Goal: Transaction & Acquisition: Obtain resource

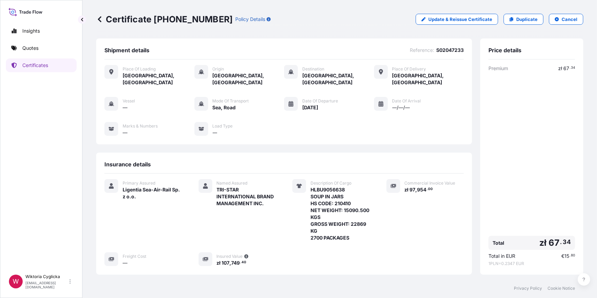
scroll to position [83, 0]
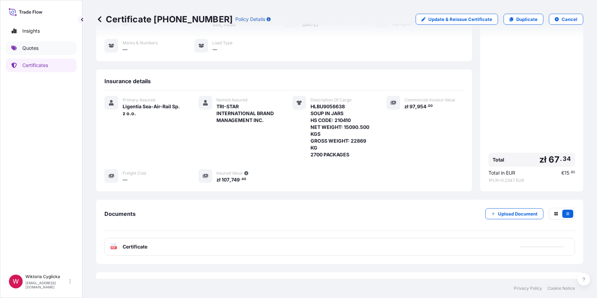
click at [53, 49] on link "Quotes" at bounding box center [41, 48] width 71 height 14
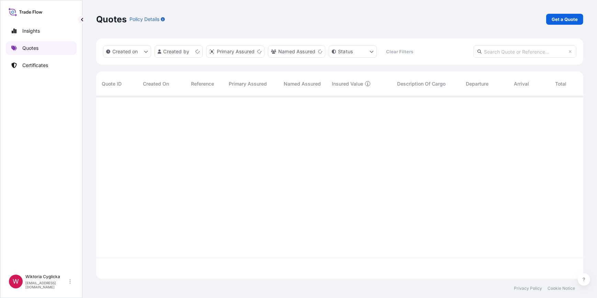
scroll to position [181, 482]
click at [570, 17] on p "Get a Quote" at bounding box center [564, 19] width 26 height 7
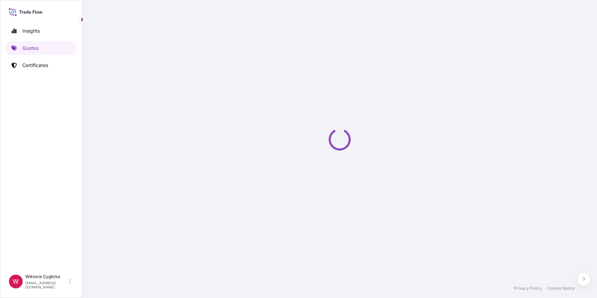
select select "Sea"
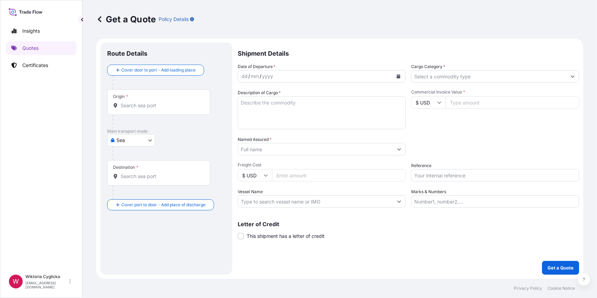
click at [434, 77] on input "Cargo Category *" at bounding box center [488, 76] width 155 height 12
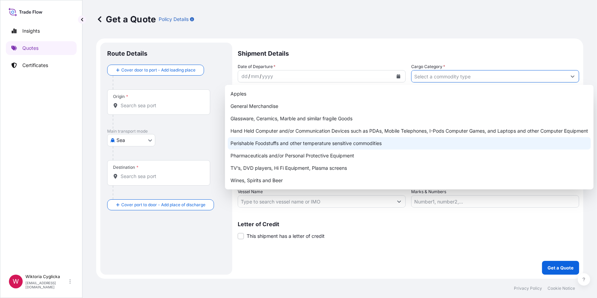
click at [319, 144] on div "Perishable Foodstuffs and other temperature sensitive commodities" at bounding box center [409, 143] width 363 height 12
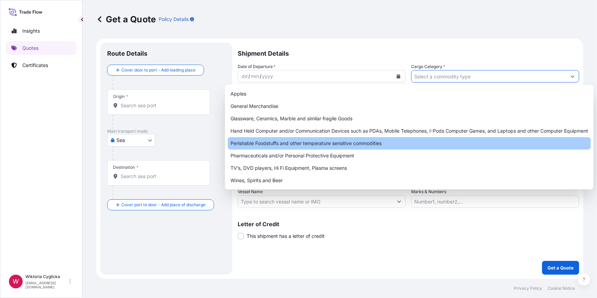
type input "Perishable Foodstuffs and other temperature sensitive commodities"
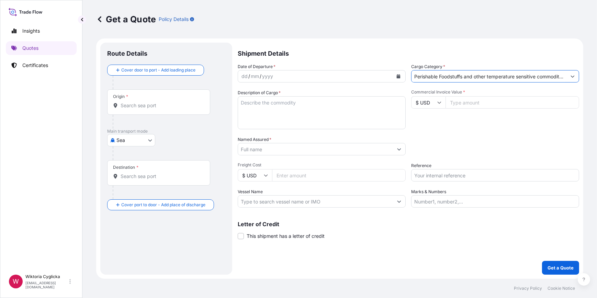
click at [444, 174] on input "Reference" at bounding box center [495, 175] width 168 height 12
paste input "ZIMUGDY028378"
click at [438, 174] on input "ZIMUGDY028378" at bounding box center [495, 175] width 168 height 12
paste input "S02048926"
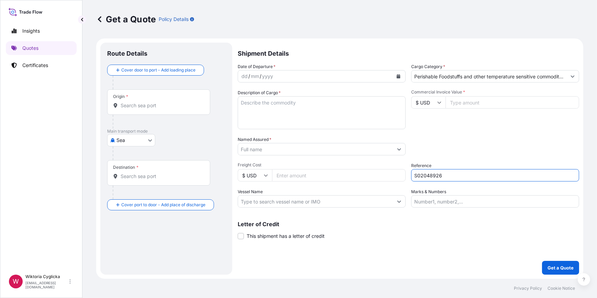
type input "S02048926"
click at [449, 155] on div "Packing Category Type to search a container mode Please select a primary mode o…" at bounding box center [495, 145] width 168 height 19
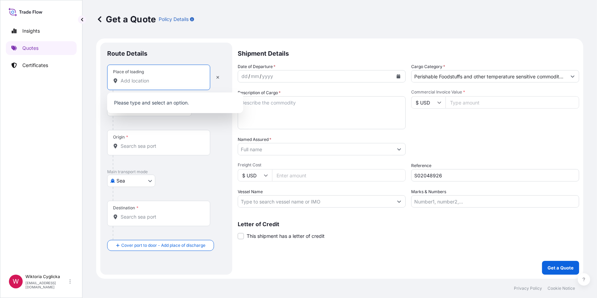
click at [151, 81] on input "Place of loading" at bounding box center [160, 80] width 81 height 7
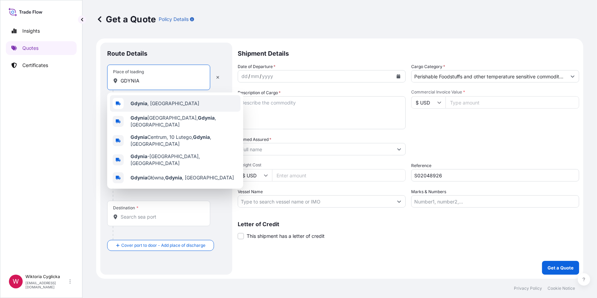
click at [147, 101] on span "[GEOGRAPHIC_DATA] , [GEOGRAPHIC_DATA]" at bounding box center [164, 103] width 69 height 7
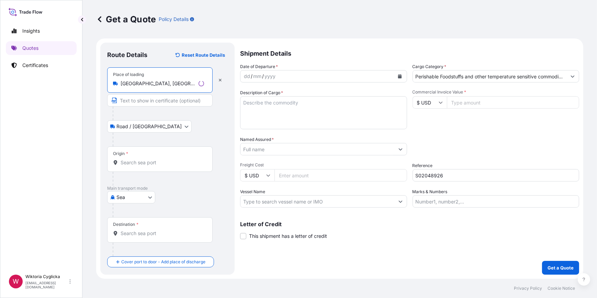
type input "[GEOGRAPHIC_DATA], [GEOGRAPHIC_DATA]"
click at [144, 167] on div "Origin *" at bounding box center [158, 158] width 103 height 25
click at [144, 166] on input "Origin *" at bounding box center [160, 162] width 81 height 7
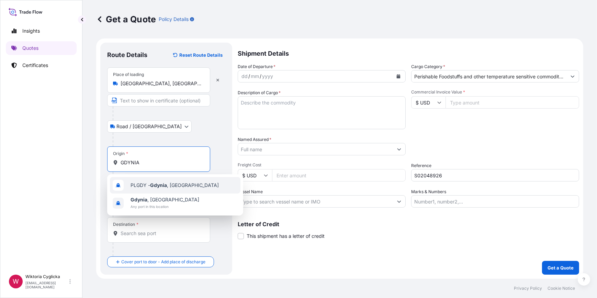
click at [150, 184] on span "PLGDY - [GEOGRAPHIC_DATA] , [GEOGRAPHIC_DATA]" at bounding box center [174, 185] width 88 height 7
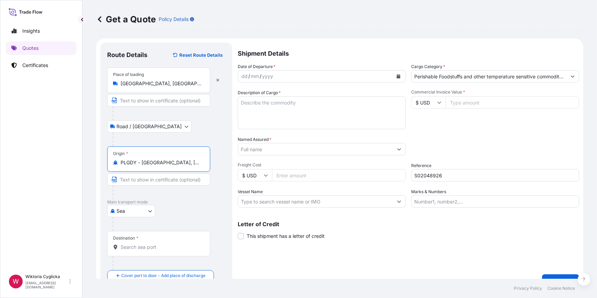
type input "PLGDY - [GEOGRAPHIC_DATA], [GEOGRAPHIC_DATA]"
click at [142, 247] on input "Destination *" at bounding box center [160, 246] width 81 height 7
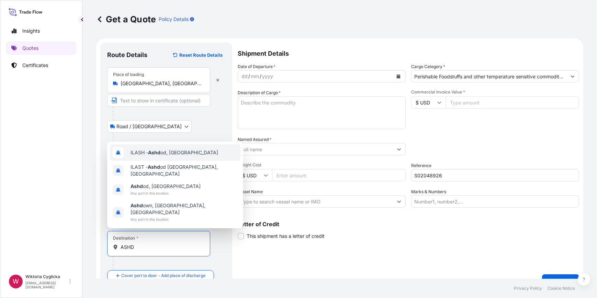
click at [165, 156] on span "ILASH - Ashd od, [GEOGRAPHIC_DATA]" at bounding box center [174, 152] width 88 height 7
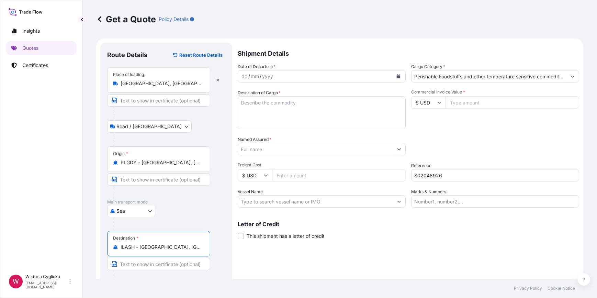
type input "ILASH - [GEOGRAPHIC_DATA], [GEOGRAPHIC_DATA]"
click at [278, 115] on textarea "Description of Cargo *" at bounding box center [322, 112] width 168 height 33
click at [396, 75] on icon "Calendar" at bounding box center [398, 76] width 4 height 4
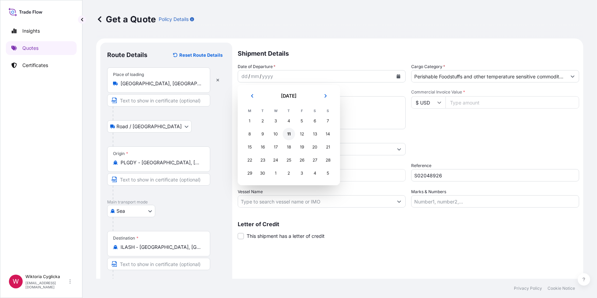
click at [288, 135] on div "11" at bounding box center [288, 134] width 12 height 12
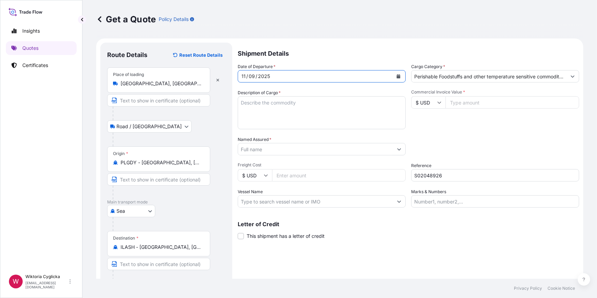
click at [302, 149] on input "Named Assured *" at bounding box center [315, 149] width 155 height 12
click at [287, 147] on input "Named Assured *" at bounding box center [315, 149] width 155 height 12
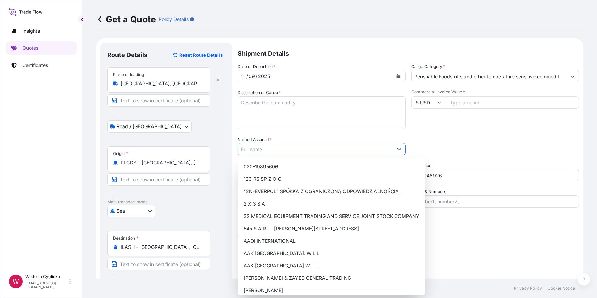
paste input "D. R. LOGISTICS SERVICES LTD"
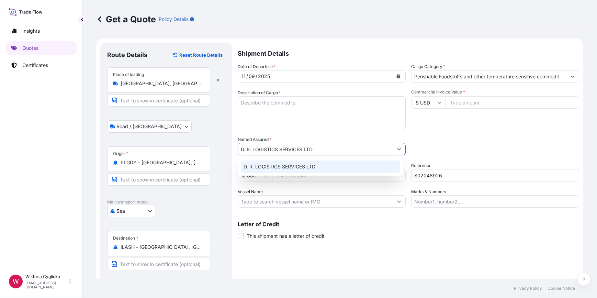
click at [285, 167] on span "D. R. LOGISTICS SERVICES LTD" at bounding box center [279, 166] width 72 height 7
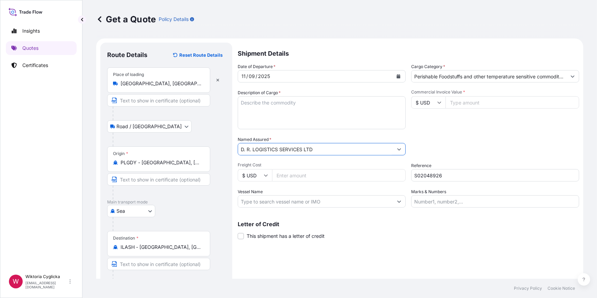
type input "D. R. LOGISTICS SERVICES LTD"
click at [322, 111] on textarea "Description of Cargo *" at bounding box center [322, 112] width 168 height 33
click at [288, 107] on textarea "Description of Cargo *" at bounding box center [322, 112] width 168 height 33
paste textarea "GMOU 9013833"
click at [259, 101] on textarea "GMOU 9013833" at bounding box center [322, 112] width 168 height 33
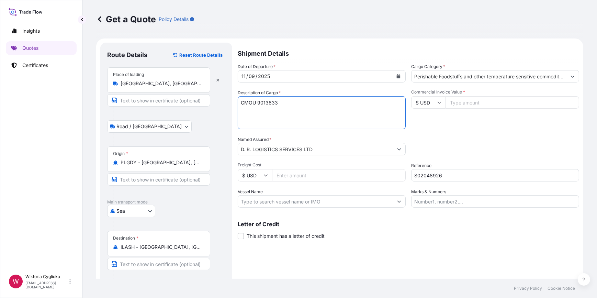
click at [257, 100] on textarea "GMOU 9013833" at bounding box center [322, 112] width 168 height 33
click at [309, 114] on textarea "GMOU9013833" at bounding box center [322, 112] width 168 height 33
paste textarea "SALMON FILLET TRIM C 0,9/1,5KG VAC HS CODE: 030481 NET WEIGHT: 18413,030 KG"
click at [312, 120] on textarea "GMOU9013833 SALMON FILLET TRIM C 0,9/1,5KG VAC HS CODE: 030481 NET WEIGHT: 1841…" at bounding box center [322, 112] width 168 height 33
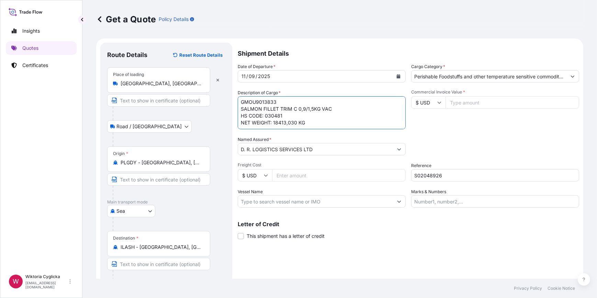
paste textarea "GROSS WEIGHT: 20909,030 KG"
click at [290, 121] on textarea "GMOU9013833 SALMON FILLET TRIM C 0,9/1,5KG VAC HS CODE: 030481 NET WEIGHT: 1841…" at bounding box center [322, 112] width 168 height 33
click at [319, 117] on textarea "GMOU9013833 SALMON FILLET TRIM C 0,9/1,5KG VAC HS CODE: 030481 NET WEIGHT: 1841…" at bounding box center [322, 112] width 168 height 33
paste textarea "1680 BOXES"
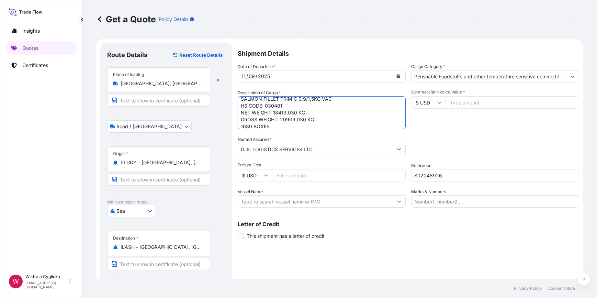
type textarea "GMOU9013833 SALMON FILLET TRIM C 0,9/1,5KG VAC HS CODE: 030481 NET WEIGHT: 1841…"
click at [467, 137] on div "Packing Category Type to search a container mode Please select a primary mode o…" at bounding box center [495, 145] width 168 height 19
click at [451, 100] on input "Commercial Invoice Value *" at bounding box center [512, 102] width 134 height 12
paste input "151907.50"
type input "151907.50"
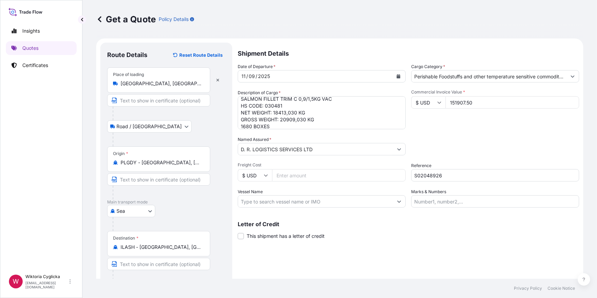
click at [447, 114] on div "Commercial Invoice Value * $ USD 151907.50" at bounding box center [495, 109] width 168 height 40
click at [421, 104] on input "$ USD" at bounding box center [428, 102] width 34 height 12
click at [426, 118] on div "€ EUR" at bounding box center [425, 121] width 29 height 13
type input "€ EUR"
click at [460, 124] on div "Commercial Invoice Value * € EUR 151907.50" at bounding box center [495, 109] width 168 height 40
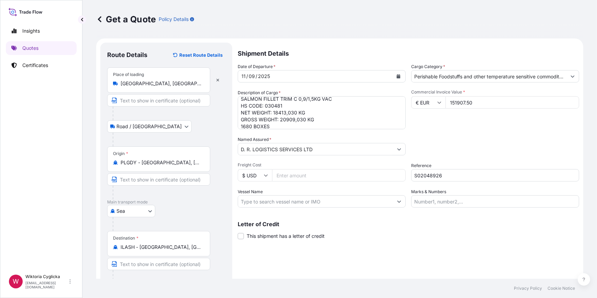
scroll to position [27, 0]
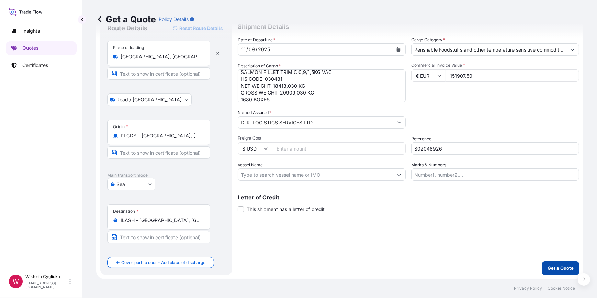
click at [547, 266] on p "Get a Quote" at bounding box center [560, 267] width 26 height 7
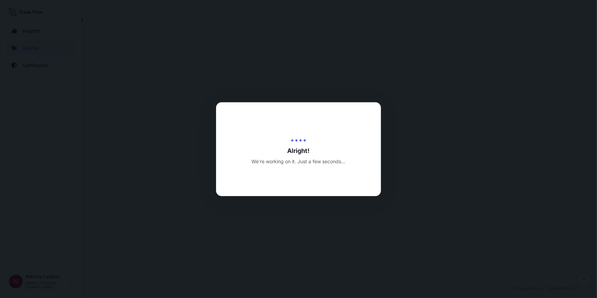
select select "Road / [GEOGRAPHIC_DATA]"
select select "Sea"
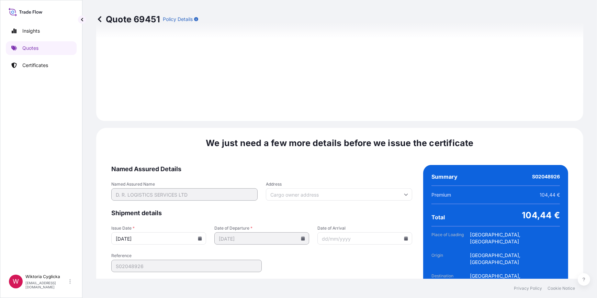
scroll to position [821, 0]
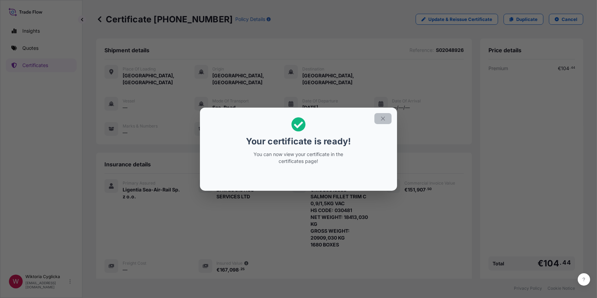
click at [384, 115] on icon "button" at bounding box center [383, 118] width 6 height 6
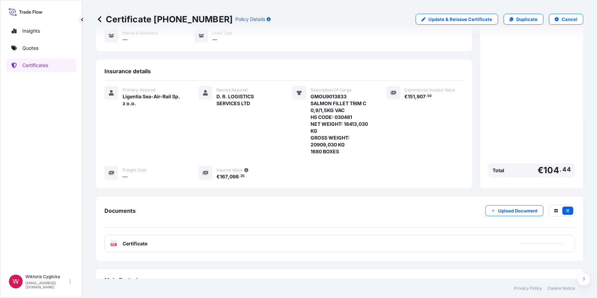
scroll to position [105, 0]
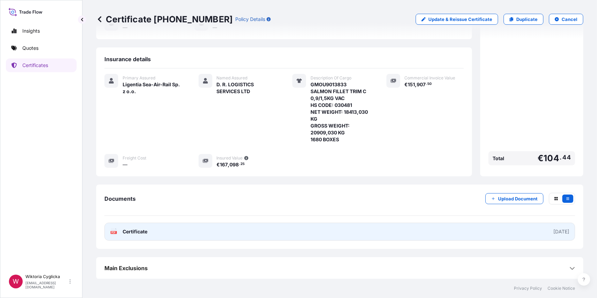
click at [165, 230] on link "PDF Certificate [DATE]" at bounding box center [339, 231] width 470 height 18
